Goal: Task Accomplishment & Management: Manage account settings

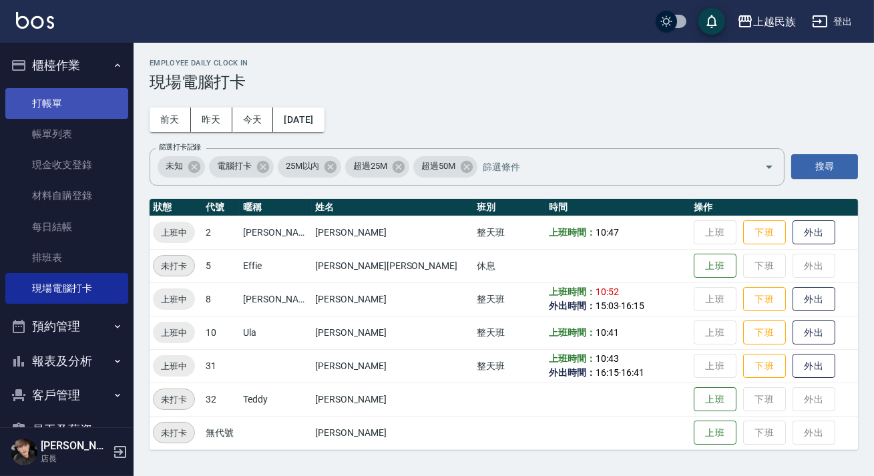
click at [71, 95] on link "打帳單" at bounding box center [66, 103] width 123 height 31
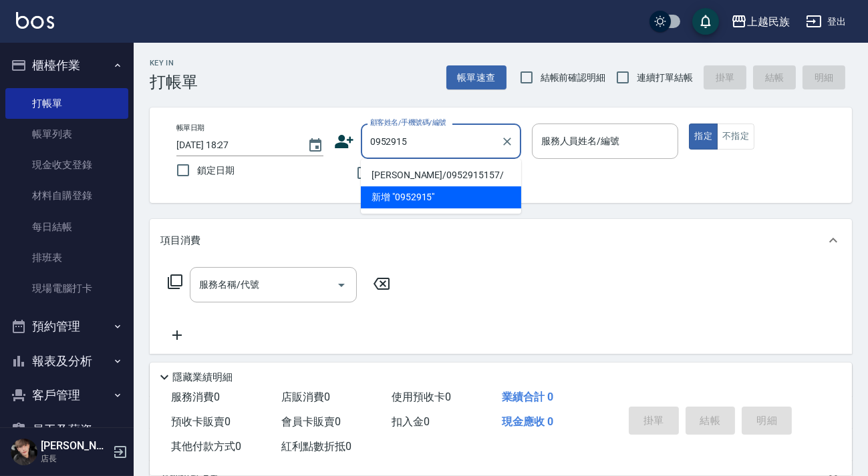
click at [428, 174] on li "[PERSON_NAME]/0952915157/" at bounding box center [441, 175] width 160 height 22
type input "[PERSON_NAME]/0952915157/"
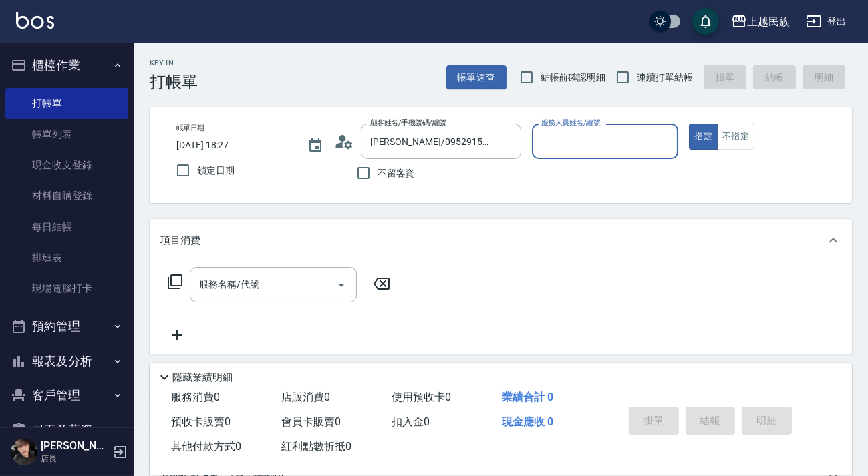
click at [343, 146] on icon at bounding box center [344, 142] width 20 height 20
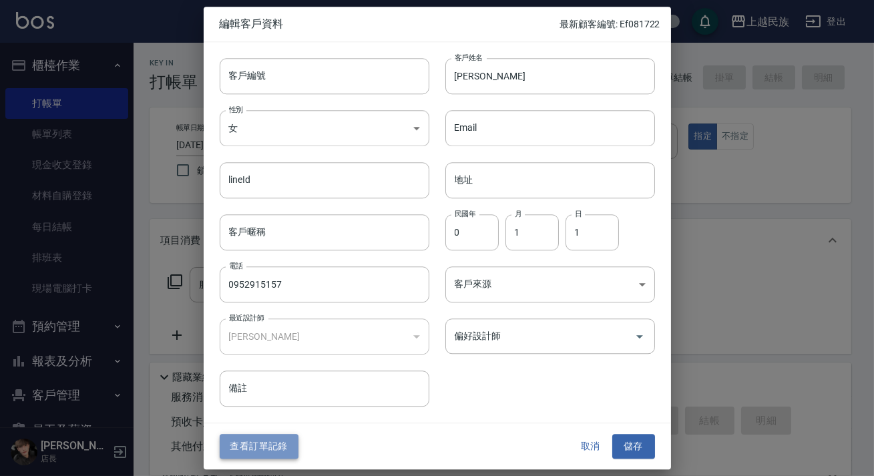
click at [287, 447] on button "查看訂單記錄" at bounding box center [259, 447] width 79 height 25
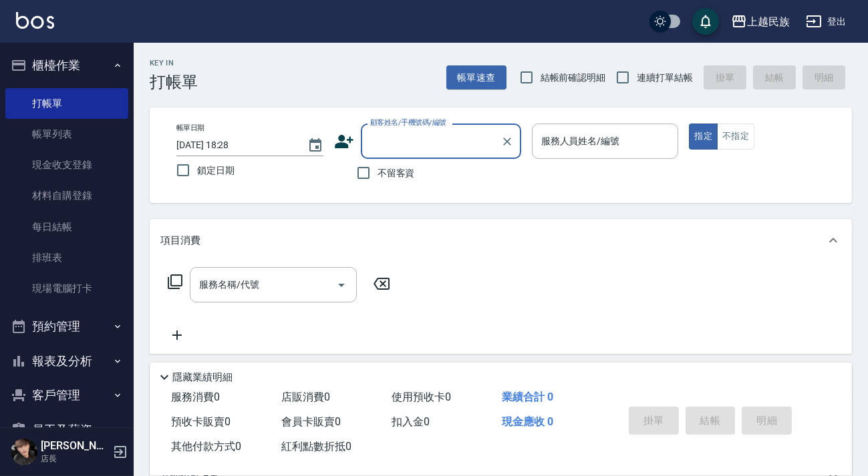
click at [412, 152] on input "顧客姓名/手機號碼/編號" at bounding box center [431, 141] width 128 height 23
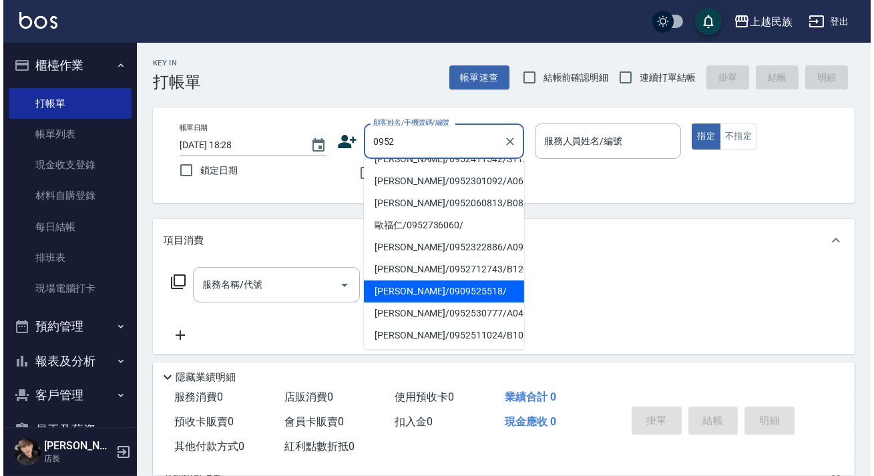
scroll to position [121, 0]
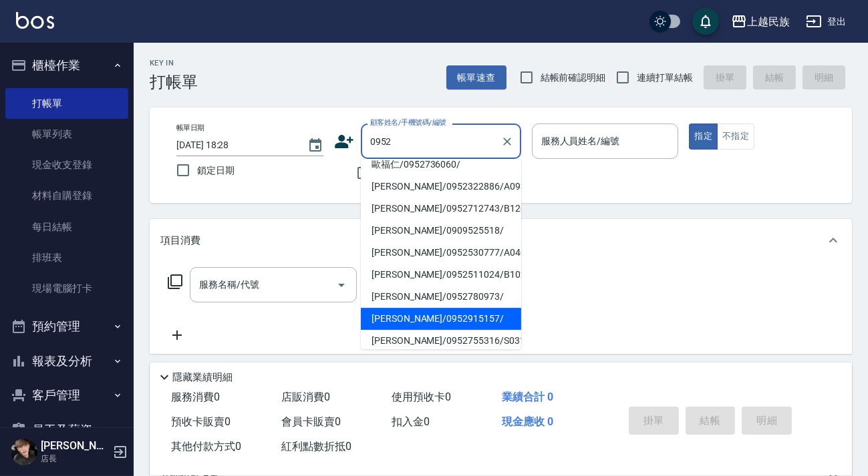
click at [444, 311] on li "[PERSON_NAME]/0952915157/" at bounding box center [441, 319] width 160 height 22
type input "[PERSON_NAME]/0952915157/"
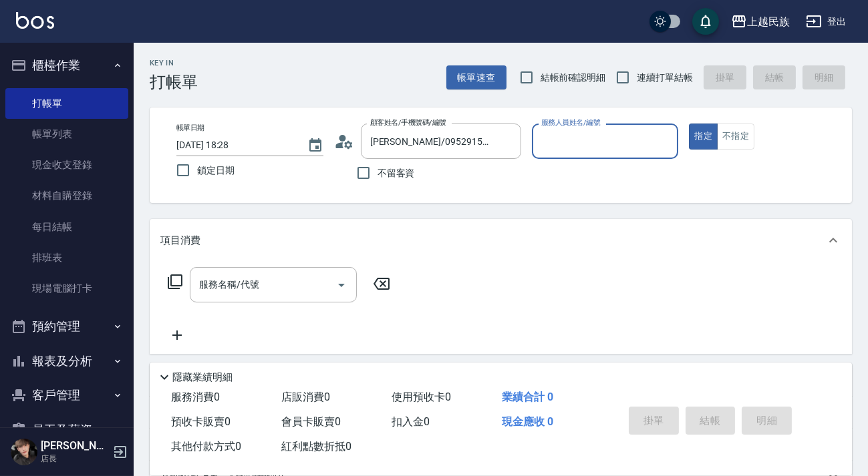
click at [346, 151] on icon at bounding box center [344, 142] width 20 height 20
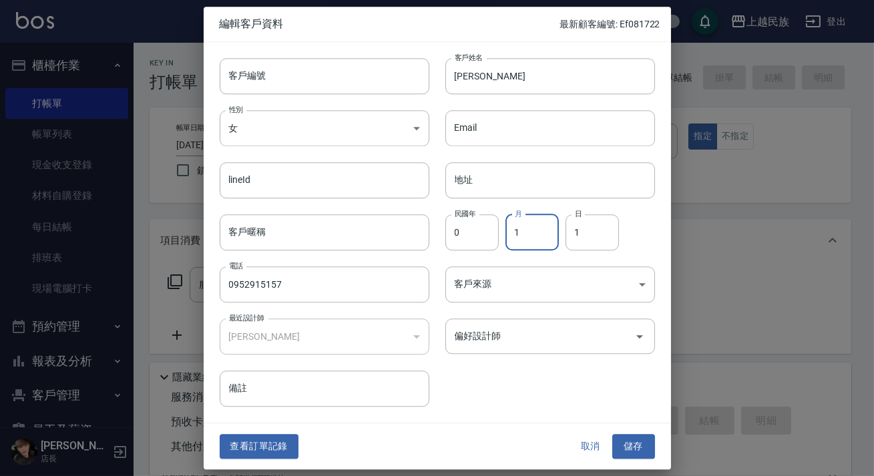
click at [514, 236] on input "1" at bounding box center [532, 232] width 53 height 36
type input "10"
click at [587, 233] on input "1" at bounding box center [592, 232] width 53 height 36
type input "25"
drag, startPoint x: 574, startPoint y: 407, endPoint x: 562, endPoint y: 422, distance: 19.0
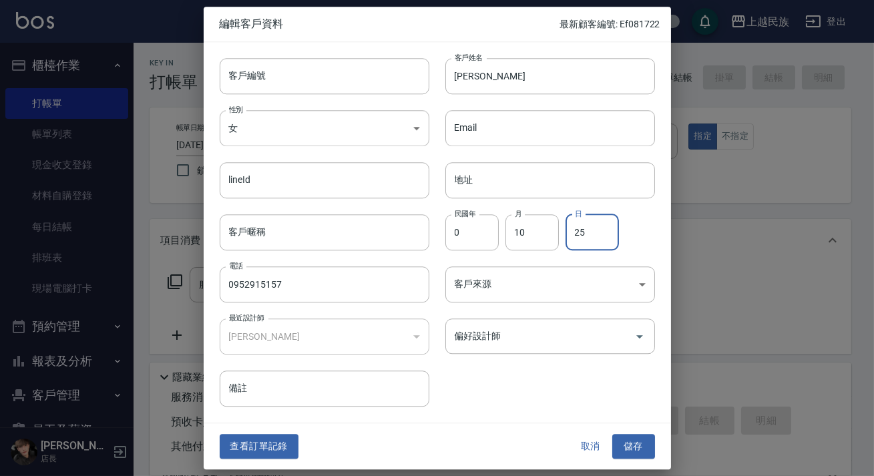
click at [568, 416] on div "客戶編號 客戶編號 客戶姓名 [PERSON_NAME]姓名 性別 女 [DEMOGRAPHIC_DATA] 性別 Email Email lineId li…" at bounding box center [438, 232] width 468 height 381
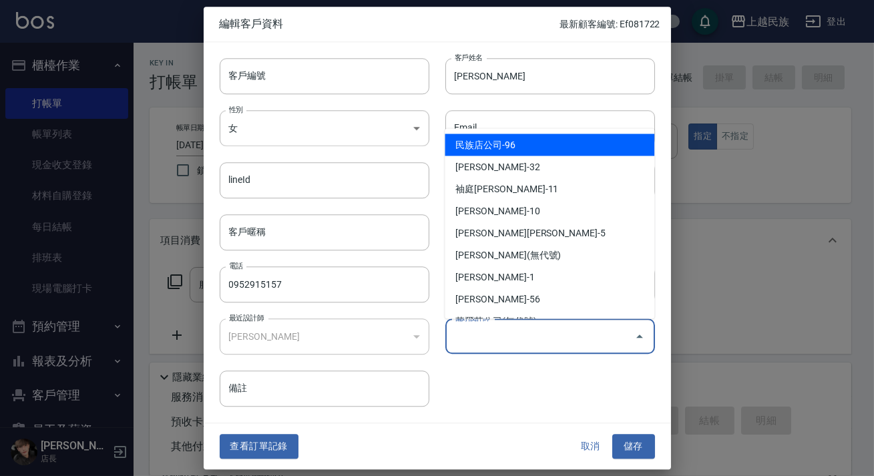
drag, startPoint x: 526, startPoint y: 423, endPoint x: 520, endPoint y: 394, distance: 30.0
click at [526, 422] on div "編輯客戶資料 最新顧客編號: Ef081722 客戶編號 客戶編號 客戶姓名 [PERSON_NAME]姓名 性別 女 [DEMOGRAPHIC_DATA] …" at bounding box center [438, 238] width 468 height 463
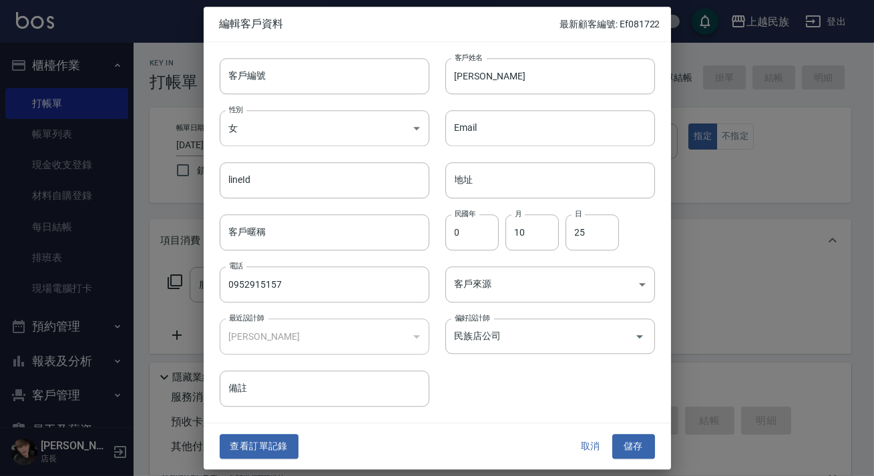
click at [571, 356] on div "客戶編號 客戶編號 客戶姓名 [PERSON_NAME]姓名 性別 女 [DEMOGRAPHIC_DATA] 性別 Email Email lineId li…" at bounding box center [429, 224] width 451 height 365
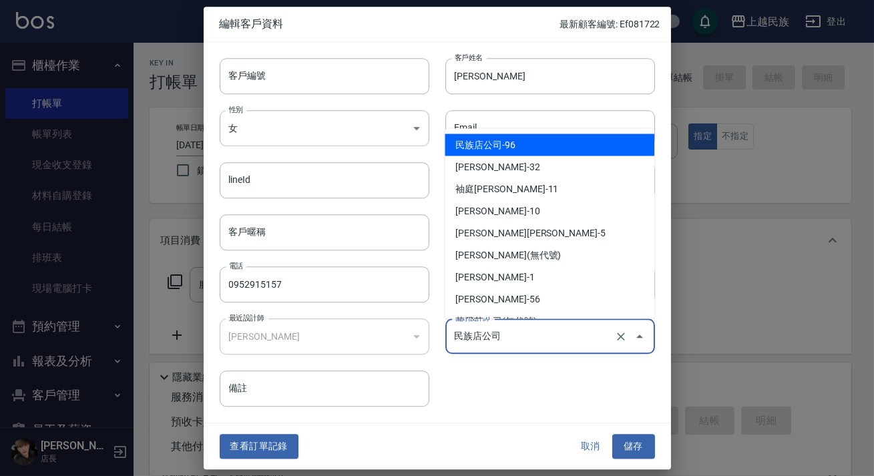
click at [550, 336] on input "民族店公司" at bounding box center [531, 336] width 160 height 23
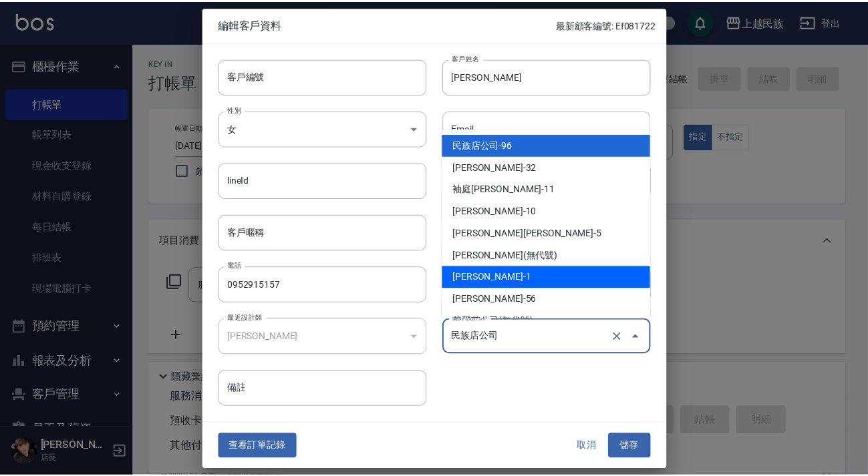
scroll to position [172, 0]
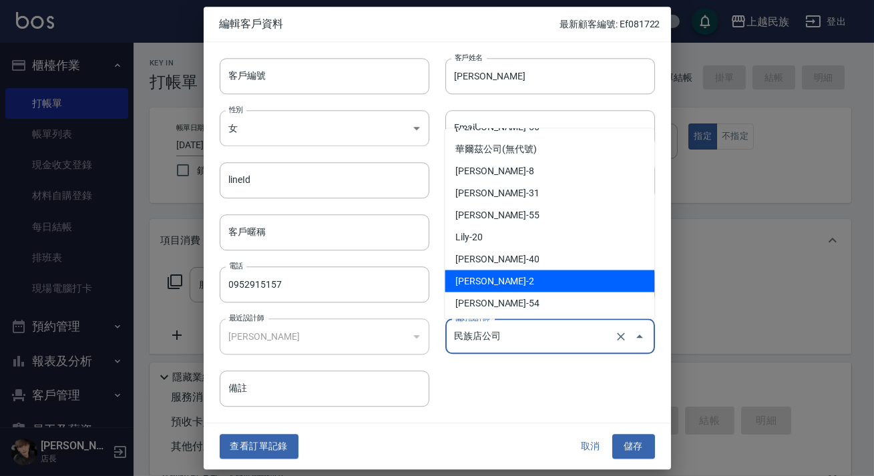
click at [554, 277] on li "[PERSON_NAME]-2" at bounding box center [550, 281] width 210 height 22
type input "[PERSON_NAME]"
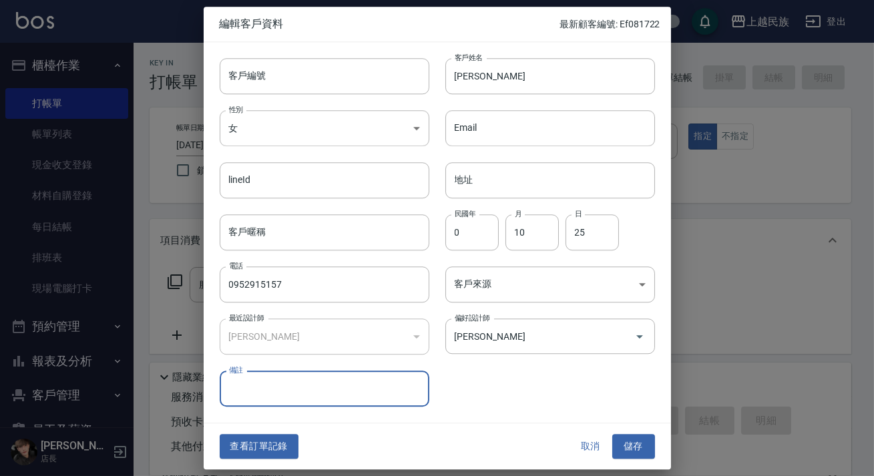
click at [574, 382] on div "客戶編號 客戶編號 客戶姓名 [PERSON_NAME]姓名 性別 女 [DEMOGRAPHIC_DATA] 性別 Email Email lineId li…" at bounding box center [429, 224] width 451 height 365
click at [361, 56] on div "客戶編號 客戶編號" at bounding box center [317, 68] width 226 height 52
click at [373, 66] on input "客戶編號" at bounding box center [325, 76] width 210 height 36
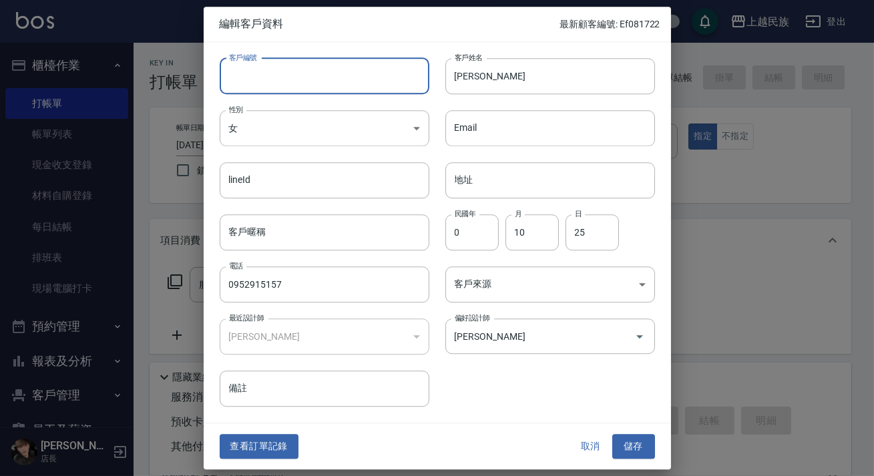
type input "＿"
type input "A102521"
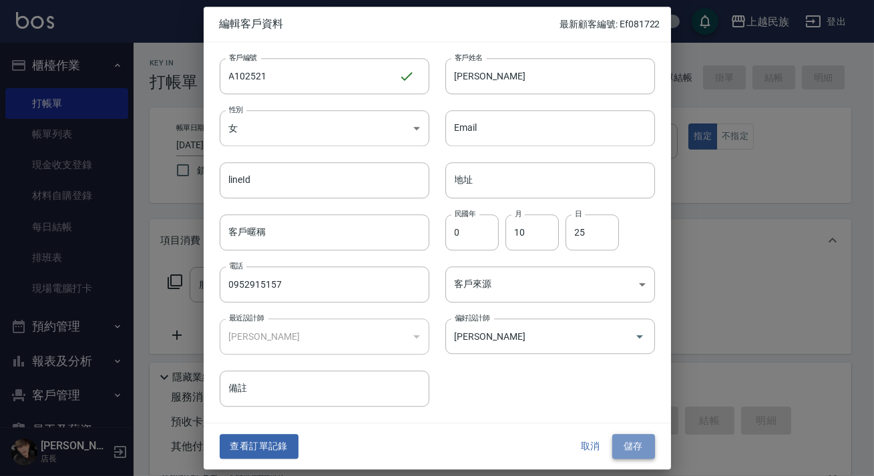
click at [630, 443] on button "儲存" at bounding box center [633, 447] width 43 height 25
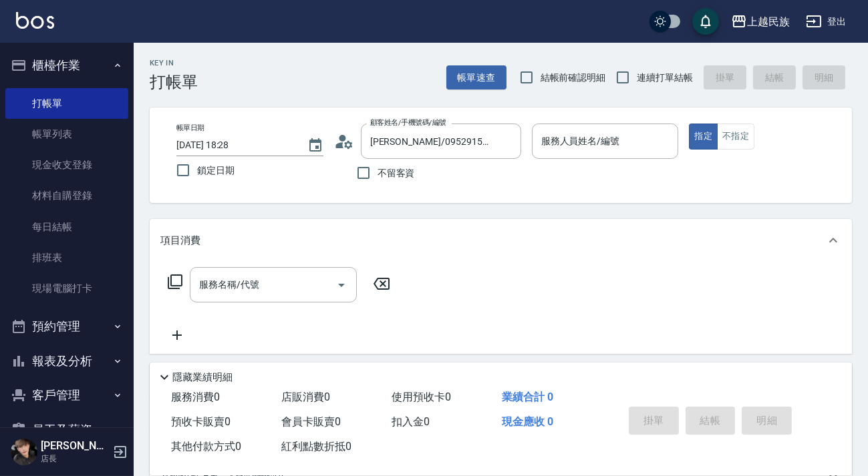
click at [19, 12] on img at bounding box center [35, 20] width 38 height 17
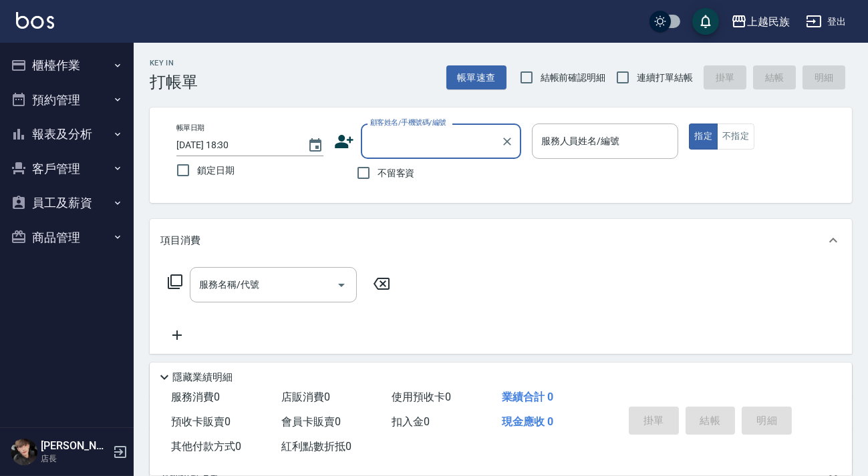
click at [84, 67] on button "櫃檯作業" at bounding box center [66, 65] width 123 height 35
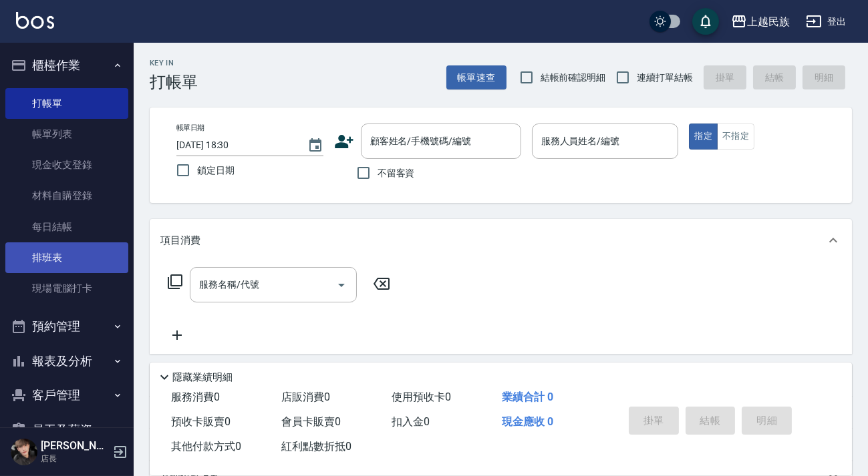
click at [47, 260] on link "排班表" at bounding box center [66, 257] width 123 height 31
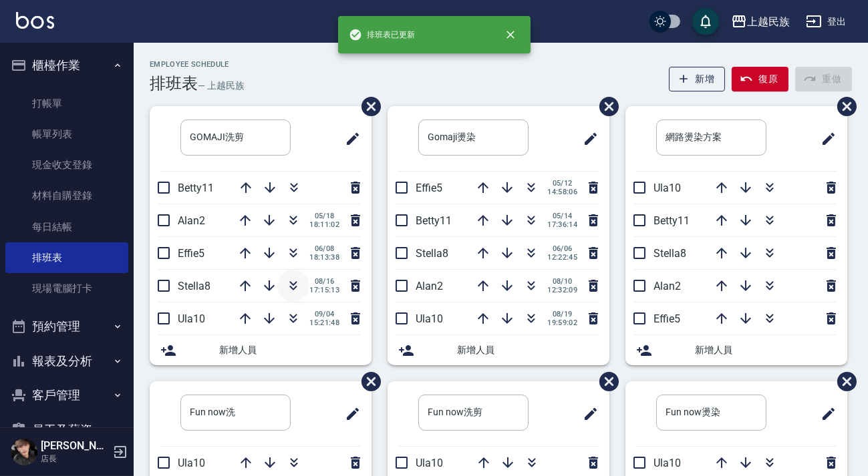
click at [287, 285] on icon "button" at bounding box center [293, 286] width 16 height 16
